Goal: Information Seeking & Learning: Learn about a topic

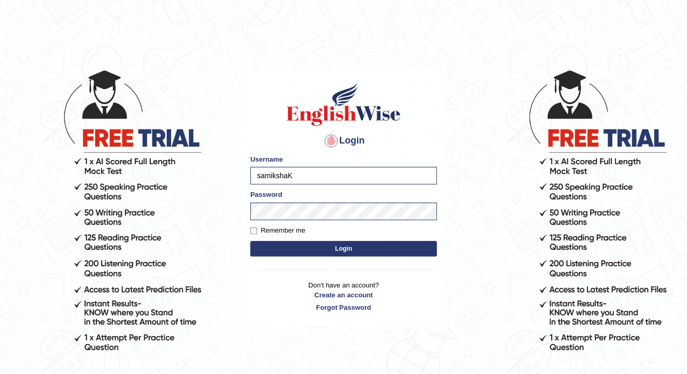
type input "samiksha"
click at [396, 251] on button "Login" at bounding box center [343, 249] width 186 height 16
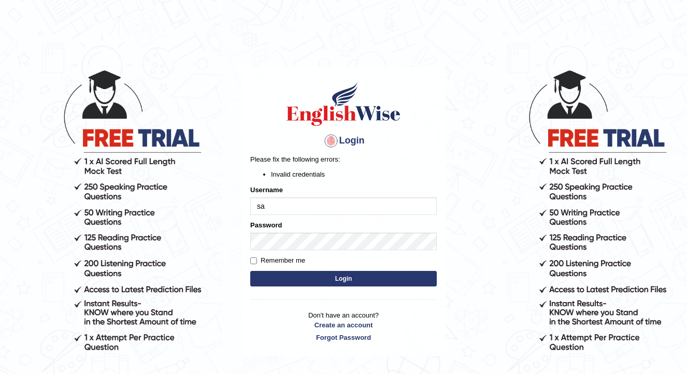
type input "s"
type input "Kubra"
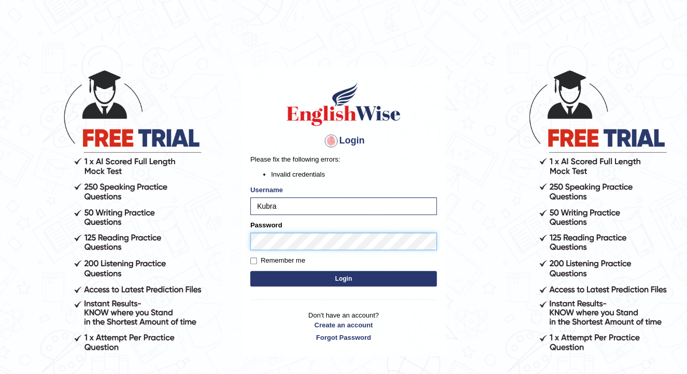
click at [250, 271] on button "Login" at bounding box center [343, 279] width 186 height 16
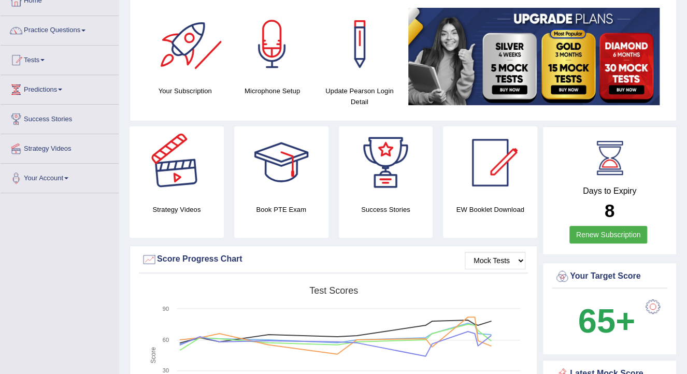
scroll to position [41, 0]
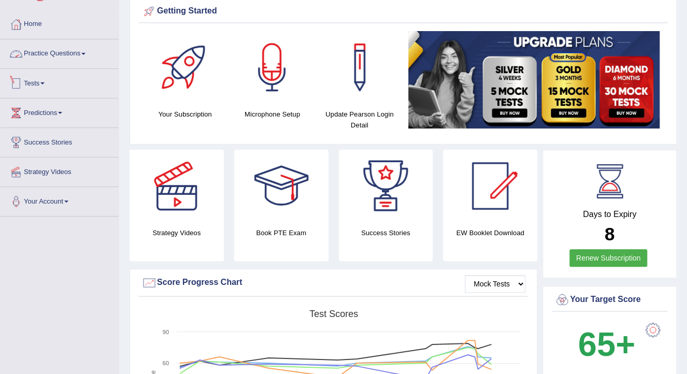
click at [35, 89] on link "Tests" at bounding box center [60, 82] width 118 height 26
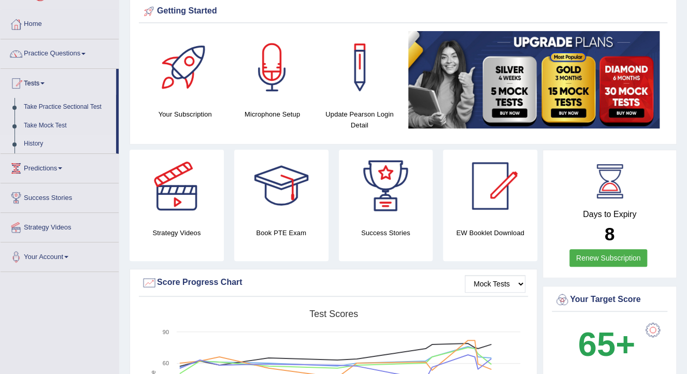
click at [42, 143] on link "History" at bounding box center [67, 144] width 97 height 19
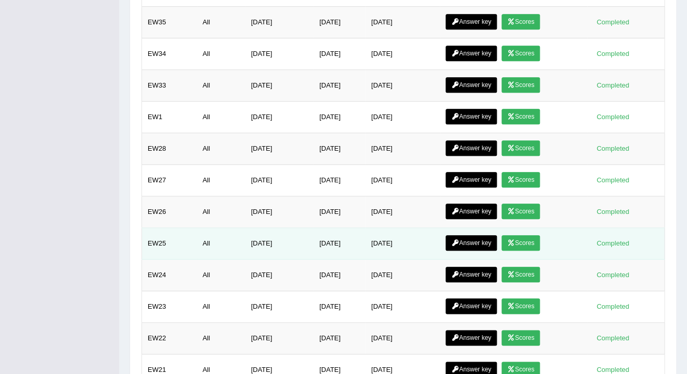
scroll to position [414, 0]
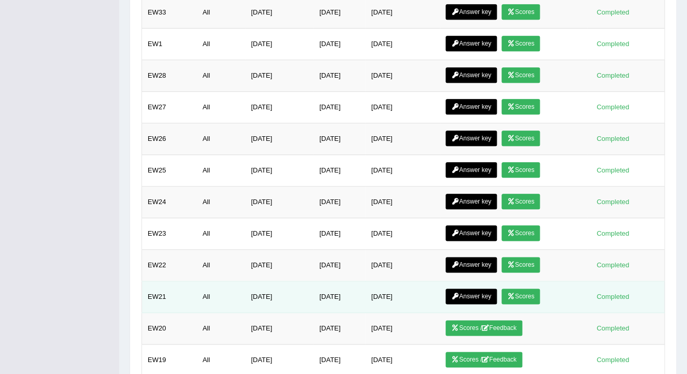
click at [485, 292] on link "Answer key" at bounding box center [470, 296] width 51 height 16
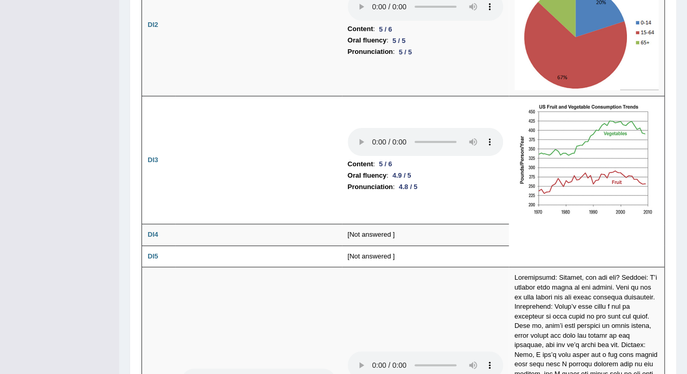
scroll to position [1698, 0]
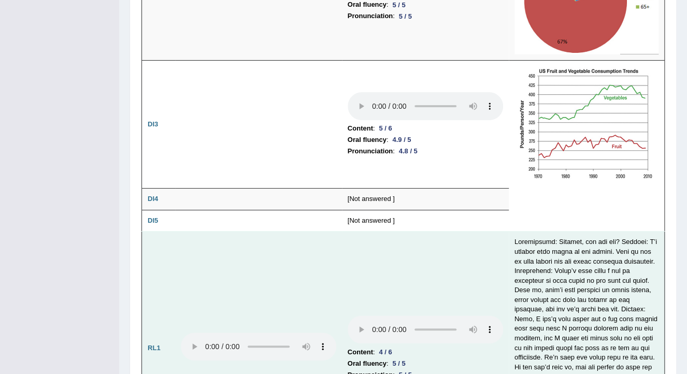
click at [289, 318] on td at bounding box center [258, 347] width 167 height 233
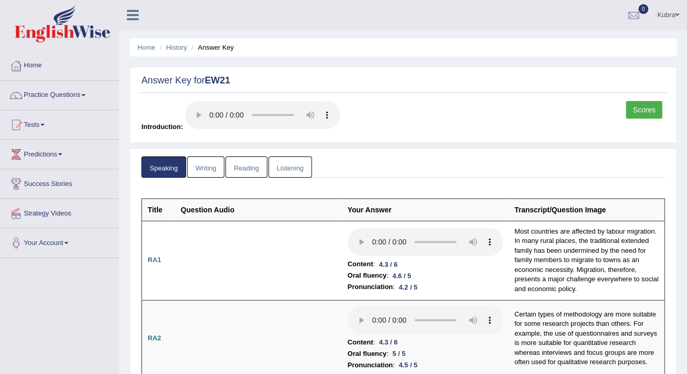
scroll to position [0, 0]
click at [201, 165] on link "Writing" at bounding box center [205, 166] width 37 height 21
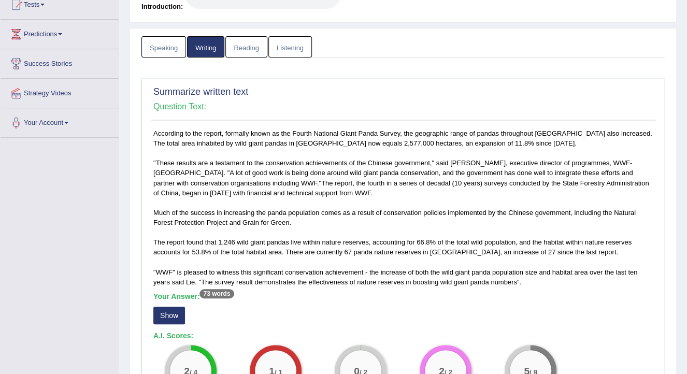
scroll to position [207, 0]
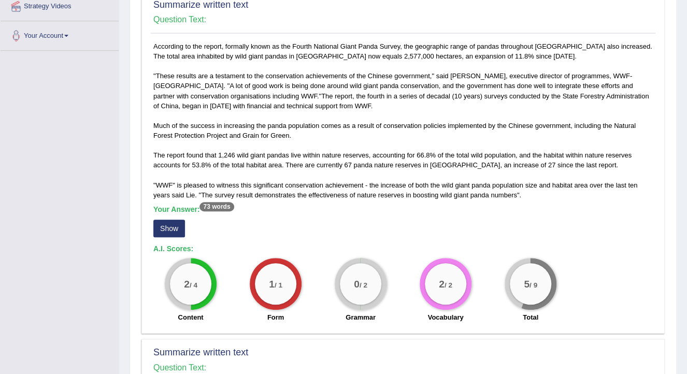
click at [162, 229] on button "Show" at bounding box center [169, 229] width 32 height 18
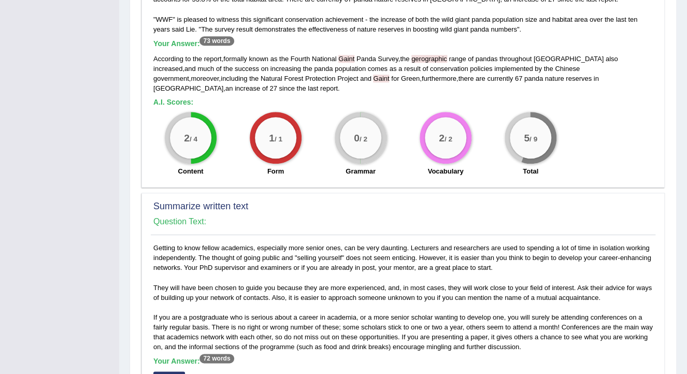
scroll to position [414, 0]
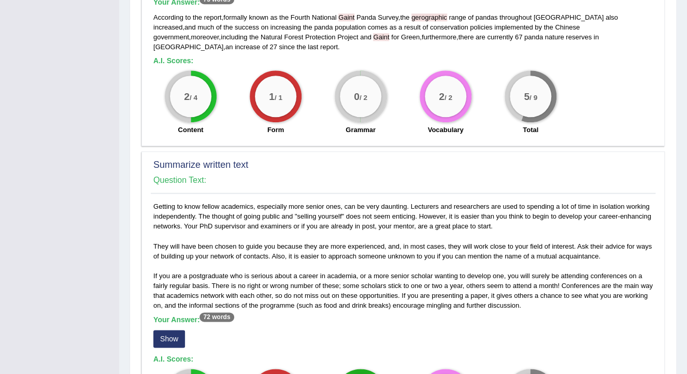
click at [170, 330] on button "Show" at bounding box center [169, 339] width 32 height 18
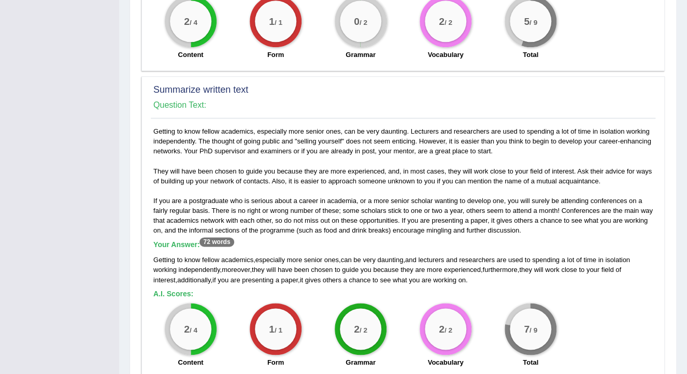
scroll to position [497, 0]
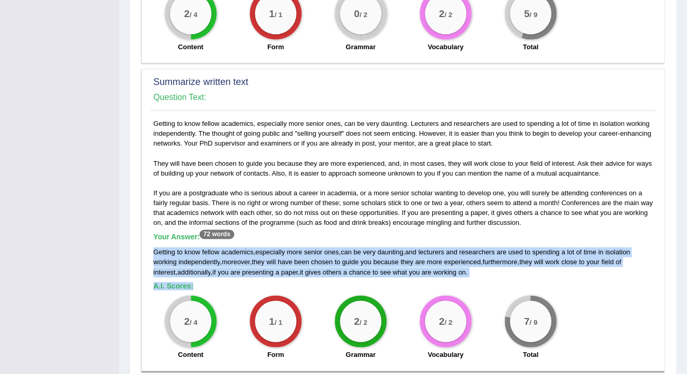
drag, startPoint x: 153, startPoint y: 235, endPoint x: 453, endPoint y: 270, distance: 302.3
click at [453, 270] on div "Getting to know fellow academics, especially more senior ones, can be very daun…" at bounding box center [403, 242] width 504 height 246
copy div "Getting to know fellow academics , especially more senior ones , can be very da…"
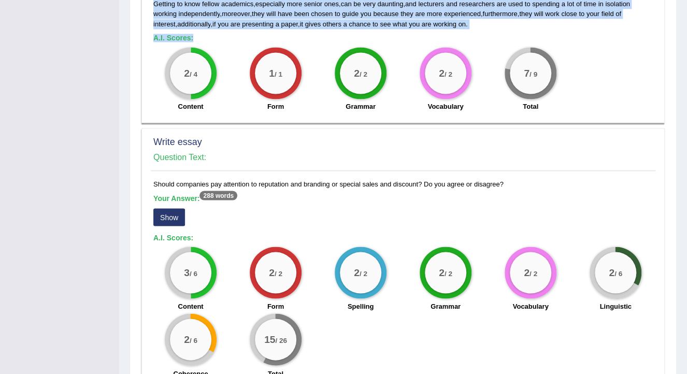
scroll to position [746, 0]
click at [176, 211] on button "Show" at bounding box center [169, 217] width 32 height 18
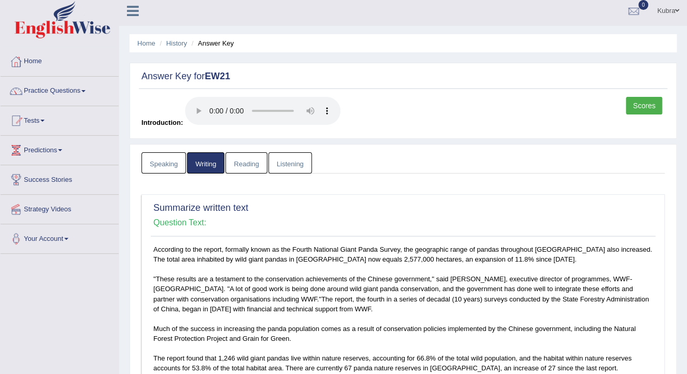
scroll to position [0, 0]
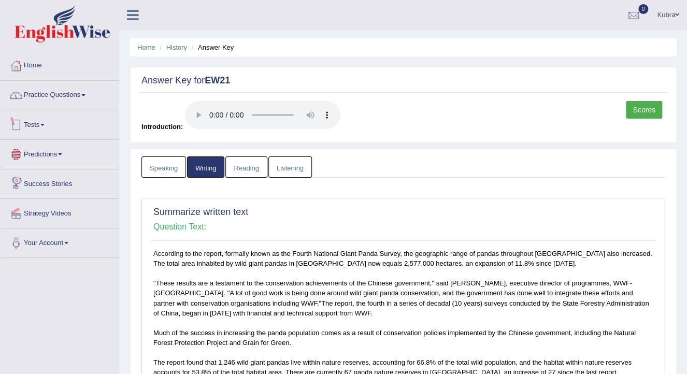
click at [50, 98] on link "Practice Questions" at bounding box center [60, 94] width 118 height 26
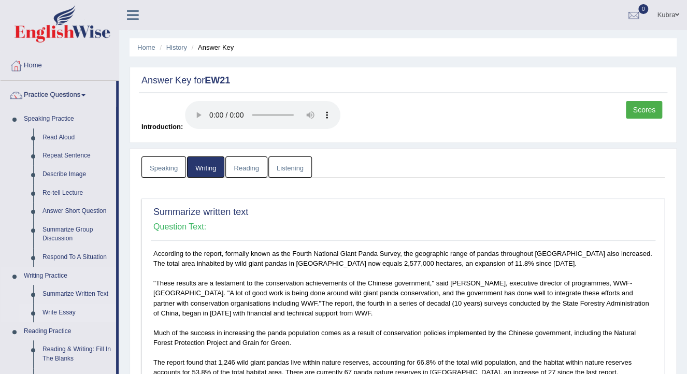
click at [59, 311] on link "Write Essay" at bounding box center [77, 312] width 78 height 19
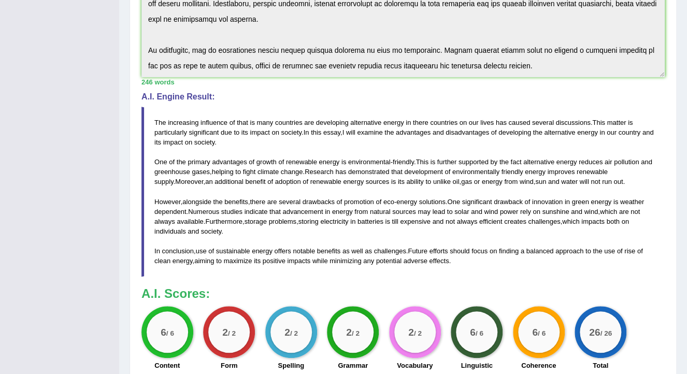
scroll to position [300, 0]
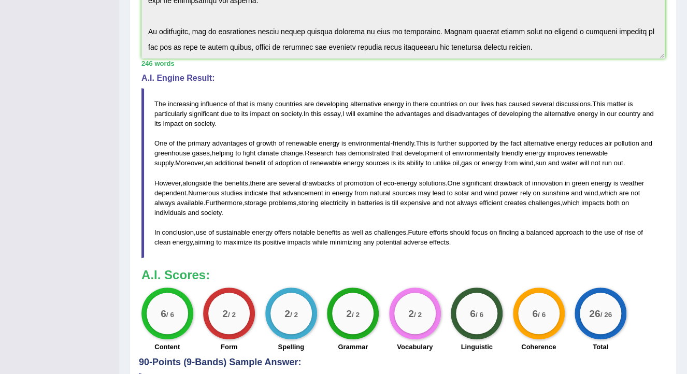
click at [558, 236] on div "Instructions: You will have 20 minutes to plan, write and revise an essay about…" at bounding box center [403, 100] width 528 height 516
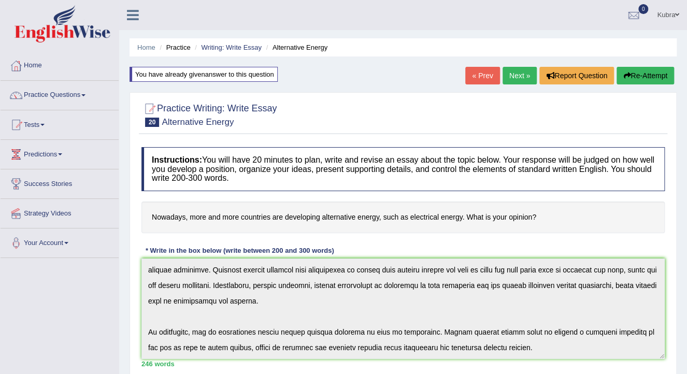
scroll to position [0, 0]
click at [27, 70] on link "Home" at bounding box center [60, 64] width 118 height 26
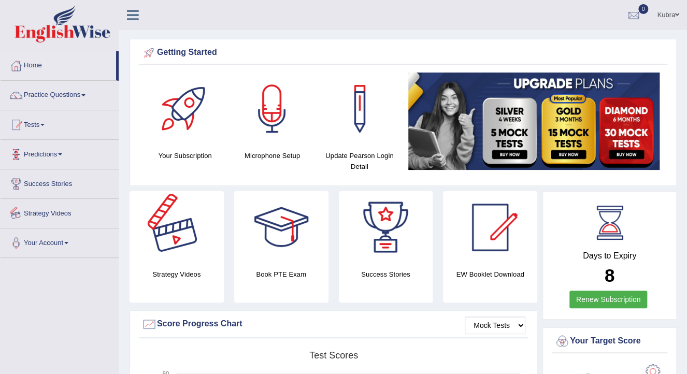
click at [55, 123] on link "Tests" at bounding box center [60, 123] width 118 height 26
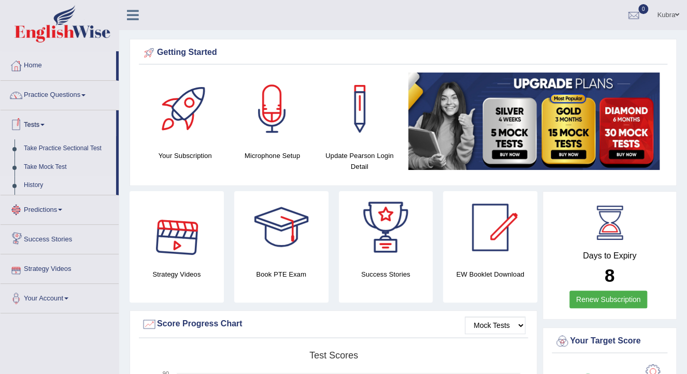
click at [46, 185] on link "History" at bounding box center [67, 185] width 97 height 19
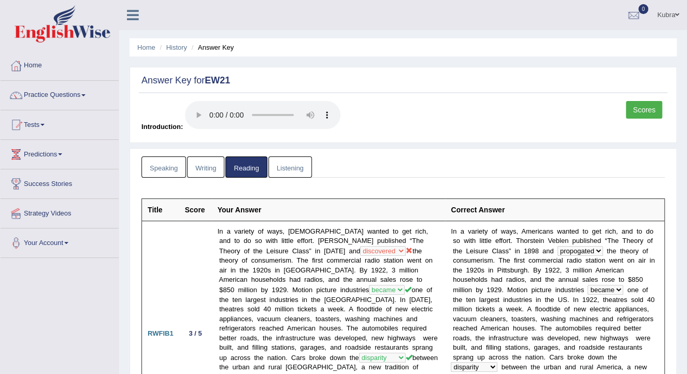
click at [282, 166] on link "Listening" at bounding box center [289, 166] width 43 height 21
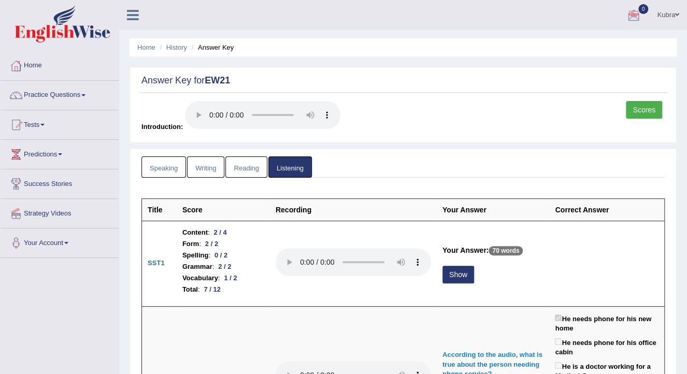
click at [673, 17] on link "Kubra" at bounding box center [668, 13] width 38 height 27
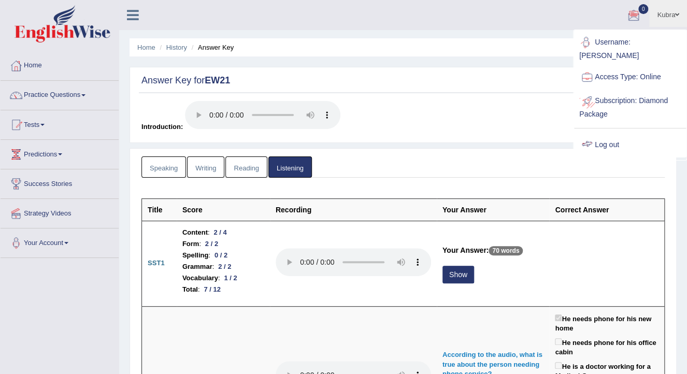
click at [639, 133] on link "Log out" at bounding box center [630, 145] width 112 height 24
